Goal: Task Accomplishment & Management: Manage account settings

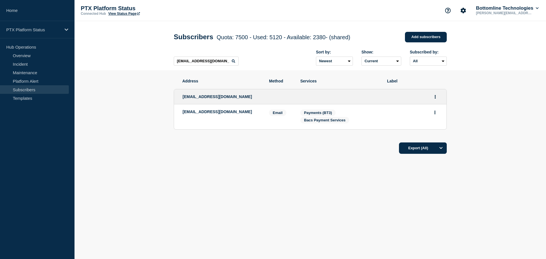
click at [192, 63] on input "[EMAIL_ADDRESS][DOMAIN_NAME]" at bounding box center [206, 61] width 65 height 9
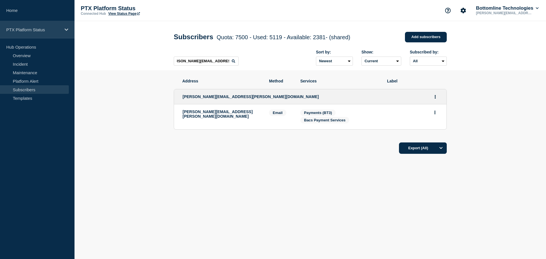
type input "[PERSON_NAME][EMAIL_ADDRESS][PERSON_NAME][DOMAIN_NAME]"
click at [33, 29] on p "PTX Platform Status" at bounding box center [33, 29] width 55 height 5
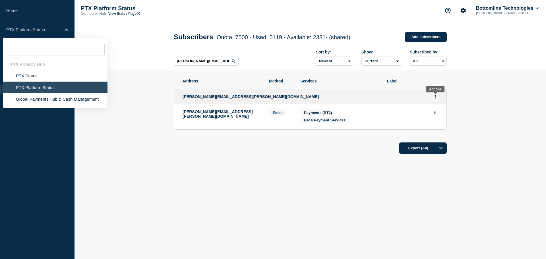
click at [436, 98] on icon "Actions" at bounding box center [434, 97] width 1 height 4
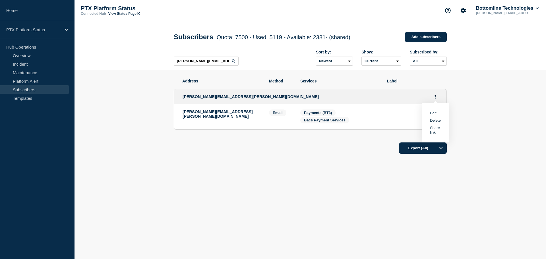
click at [435, 114] on link "Edit" at bounding box center [433, 113] width 6 height 4
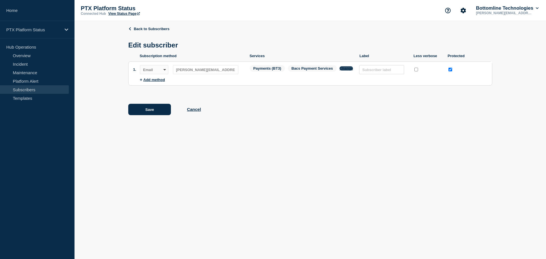
click at [340, 71] on button "Change" at bounding box center [346, 68] width 14 height 4
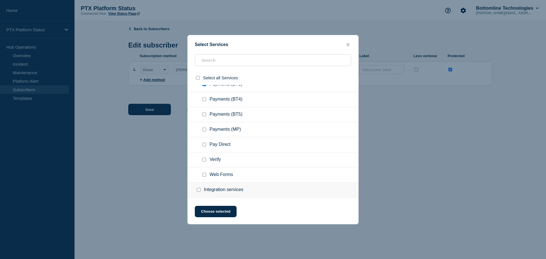
scroll to position [85, 0]
click at [203, 127] on input "Payments (BT4) checkbox" at bounding box center [204, 128] width 4 height 4
checkbox input "true"
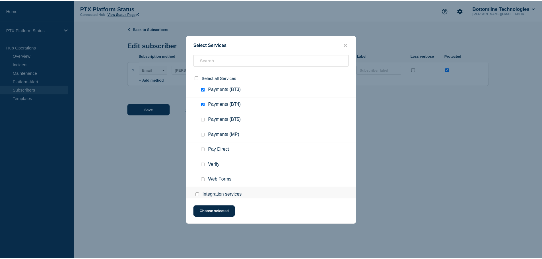
scroll to position [142, 0]
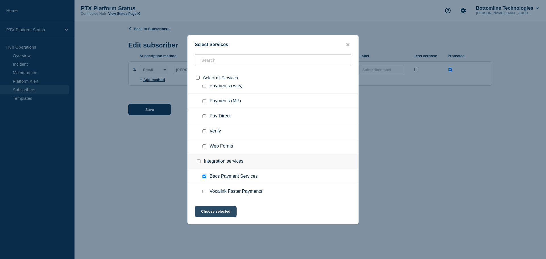
click at [209, 212] on button "Choose selected" at bounding box center [216, 211] width 42 height 11
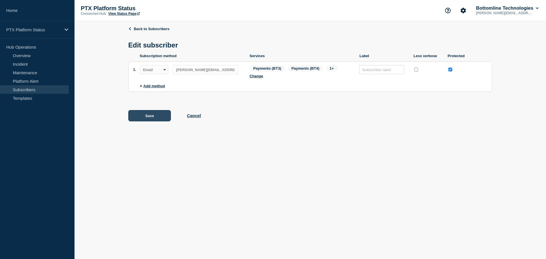
click at [151, 120] on button "Save" at bounding box center [149, 115] width 43 height 11
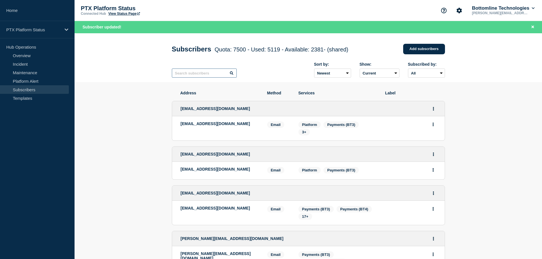
click at [195, 76] on input "text" at bounding box center [204, 73] width 65 height 9
paste input "[PERSON_NAME][EMAIL_ADDRESS][PERSON_NAME][DOMAIN_NAME]"
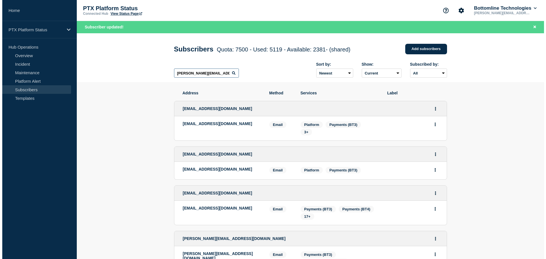
scroll to position [0, 8]
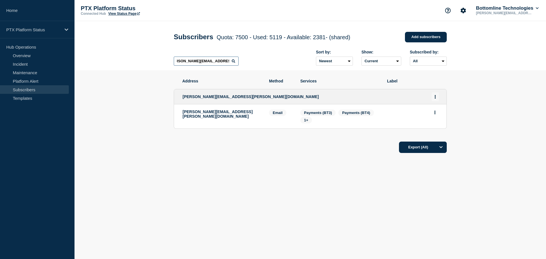
type input "[PERSON_NAME][EMAIL_ADDRESS][PERSON_NAME][DOMAIN_NAME]"
click at [436, 100] on button "Actions" at bounding box center [435, 96] width 7 height 9
click at [434, 115] on link "Edit" at bounding box center [433, 113] width 6 height 4
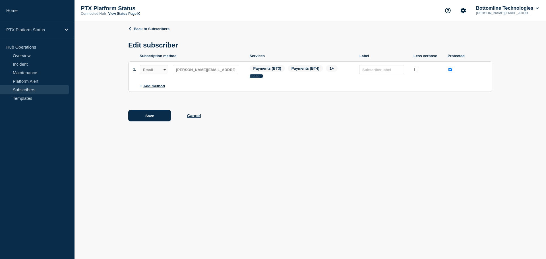
click at [258, 78] on button "Change" at bounding box center [257, 76] width 14 height 4
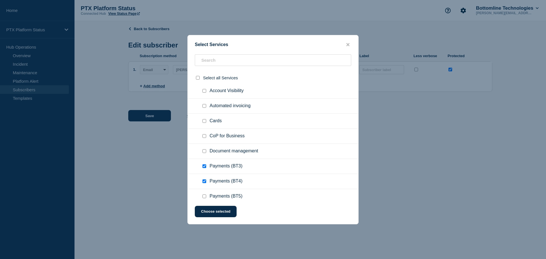
scroll to position [57, 0]
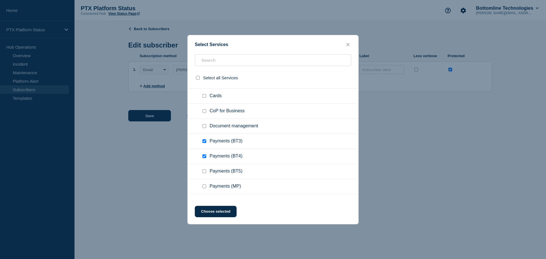
click at [206, 158] on input "Payments (BT4) checkbox" at bounding box center [204, 156] width 4 height 4
checkbox input "false"
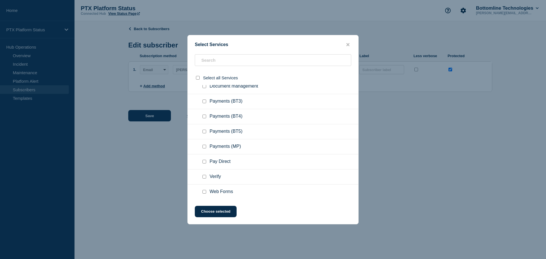
scroll to position [354, 0]
click at [210, 211] on button "Choose selected" at bounding box center [216, 211] width 42 height 11
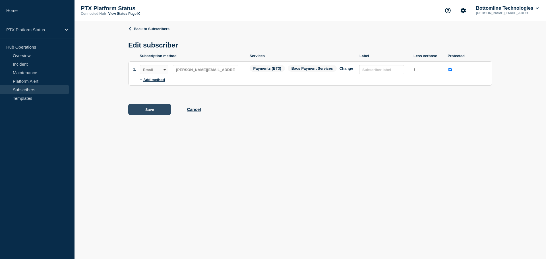
click at [146, 109] on button "Save" at bounding box center [149, 109] width 43 height 11
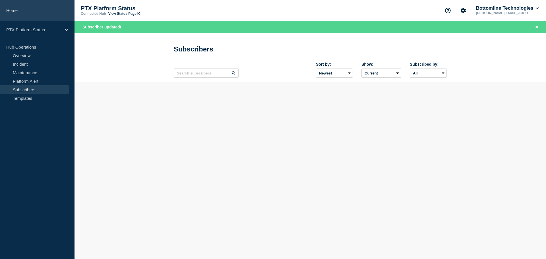
click at [13, 11] on link "Home" at bounding box center [37, 10] width 74 height 21
